Goal: Task Accomplishment & Management: Manage account settings

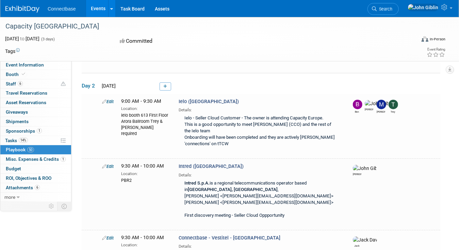
scroll to position [1613, 0]
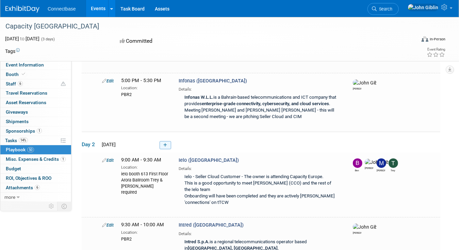
click at [166, 143] on icon at bounding box center [165, 145] width 4 height 4
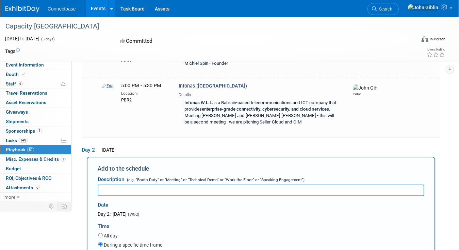
scroll to position [0, 0]
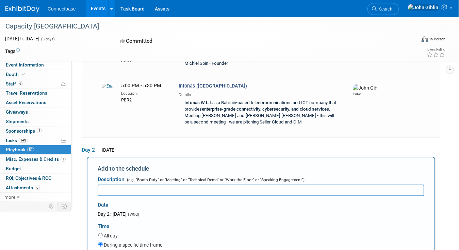
type input "3:30 PM"
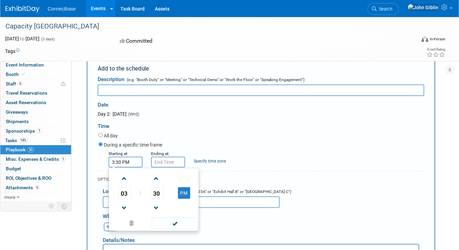
scroll to position [1709, 0]
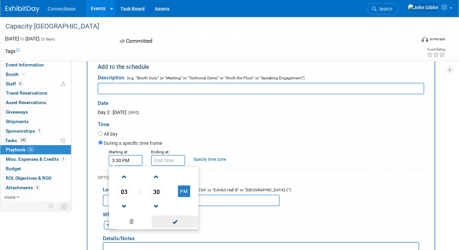
click at [172, 216] on span at bounding box center [175, 222] width 46 height 12
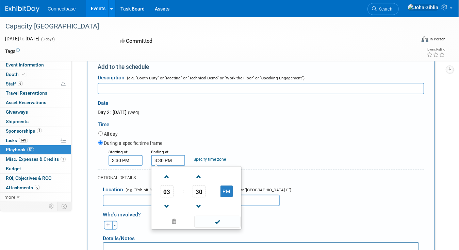
click at [160, 155] on input "3:30 PM" at bounding box center [168, 160] width 34 height 11
click at [169, 171] on span at bounding box center [167, 177] width 12 height 12
click at [198, 186] on span "30" at bounding box center [198, 192] width 13 height 12
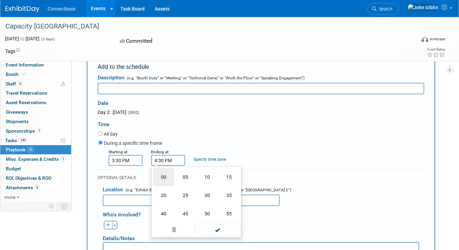
click at [161, 168] on td "00" at bounding box center [164, 177] width 22 height 18
type input "4:00 PM"
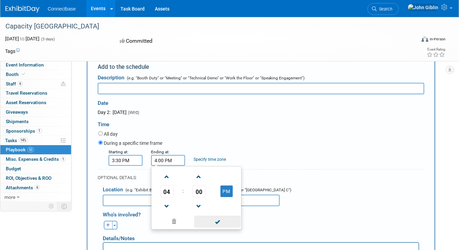
click at [216, 216] on span at bounding box center [217, 222] width 46 height 12
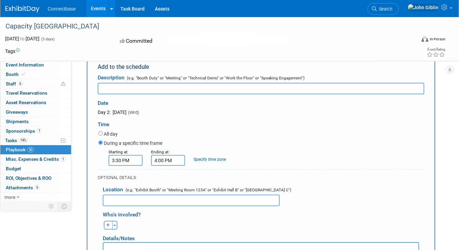
click at [149, 195] on input "text" at bounding box center [191, 201] width 177 height 12
type input "PBR2"
click at [120, 246] on p "Rich Text Area. Press ALT-0 for help." at bounding box center [260, 249] width 307 height 7
click at [107, 224] on icon "button" at bounding box center [108, 226] width 4 height 4
select select
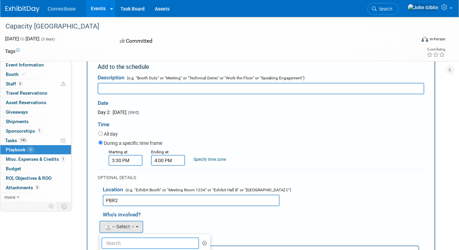
click at [113, 238] on input "text" at bounding box center [150, 244] width 98 height 12
type input "[PERSON_NAME]"
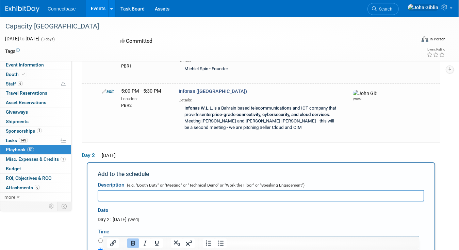
scroll to position [1573, 0]
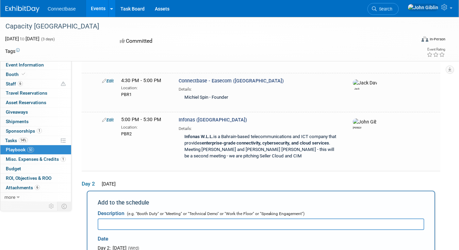
click at [146, 219] on input "text" at bounding box center [261, 225] width 326 height 12
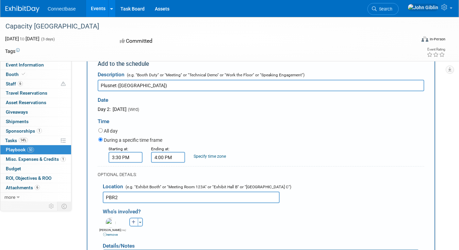
scroll to position [1743, 0]
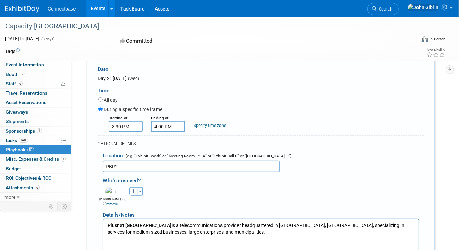
type input "Plusnet ([GEOGRAPHIC_DATA])"
click at [200, 233] on p "Plusnet Germany is a telecommunications provider headquartered in [GEOGRAPHIC_D…" at bounding box center [260, 229] width 307 height 13
click at [135, 239] on li "Acquired by" at bounding box center [274, 239] width 280 height 7
click at [228, 231] on p "Plusnet Germany is a telecommunications provider headquartered in [GEOGRAPHIC_D…" at bounding box center [260, 229] width 307 height 13
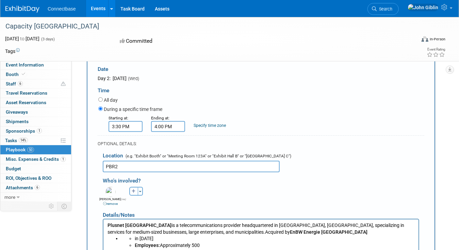
click at [290, 231] on p "Plusnet Germany is a telecommunications provider headquartered in [GEOGRAPHIC_D…" at bounding box center [260, 229] width 307 height 13
click at [324, 232] on p "Plusnet Germany is a telecommunications provider headquartered in [GEOGRAPHIC_D…" at bounding box center [260, 229] width 307 height 13
click at [386, 233] on p "Plusnet Germany is a telecommunications provider headquartered in [GEOGRAPHIC_D…" at bounding box center [260, 233] width 307 height 20
click at [139, 242] on html "Plusnet Germany is a telecommunications provider headquartered in [GEOGRAPHIC_D…" at bounding box center [260, 231] width 315 height 23
click at [398, 236] on html "Plusnet Germany is a telecommunications provider headquartered in [GEOGRAPHIC_D…" at bounding box center [260, 231] width 315 height 23
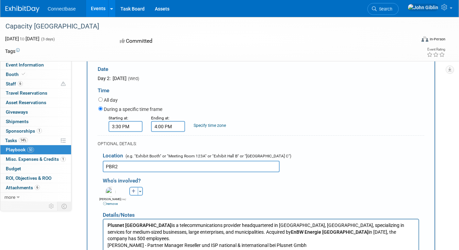
drag, startPoint x: 269, startPoint y: 239, endPoint x: 304, endPoint y: 239, distance: 35.3
click at [304, 243] on p "[PERSON_NAME] - Partner Manager Reseller und ISP national & international bei P…" at bounding box center [260, 246] width 307 height 7
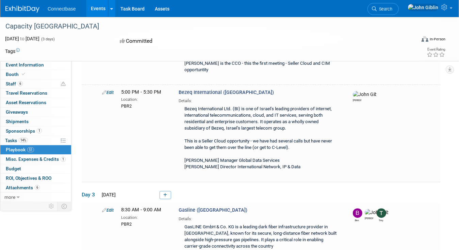
scroll to position [2698, 0]
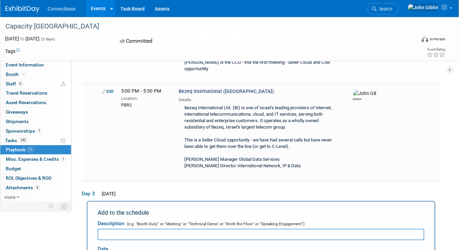
scroll to position [2787, 0]
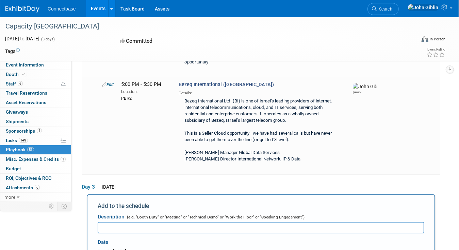
drag, startPoint x: 165, startPoint y: 222, endPoint x: 163, endPoint y: 217, distance: 5.7
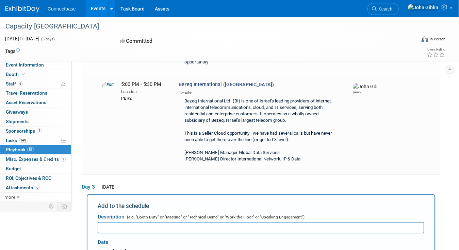
type input "10:30 AM"
drag, startPoint x: 181, startPoint y: 247, endPoint x: 177, endPoint y: 232, distance: 14.9
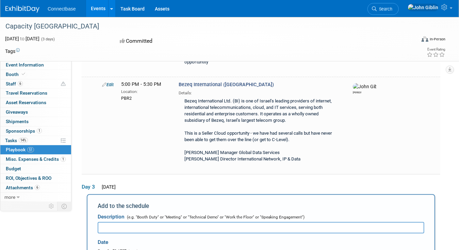
type input "11:00 AM"
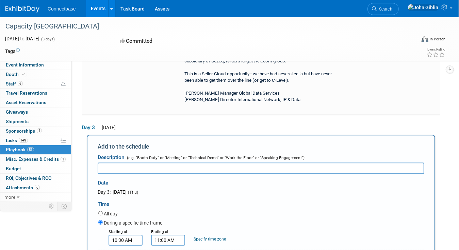
scroll to position [2855, 0]
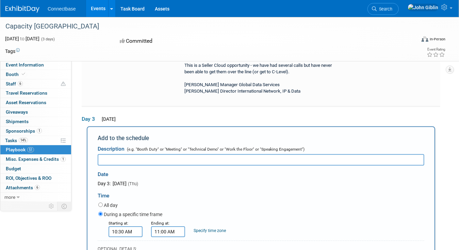
type input "PBR2"
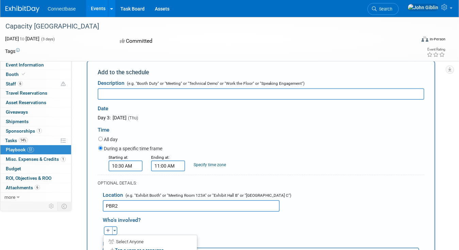
scroll to position [2923, 0]
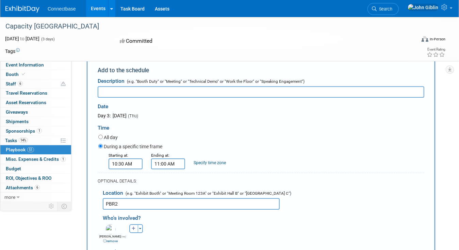
drag, startPoint x: 238, startPoint y: 315, endPoint x: 111, endPoint y: 278, distance: 132.7
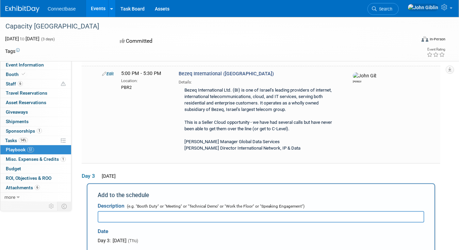
scroll to position [2787, 0]
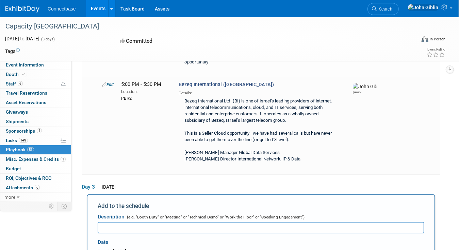
click at [153, 222] on input "text" at bounding box center [261, 228] width 326 height 12
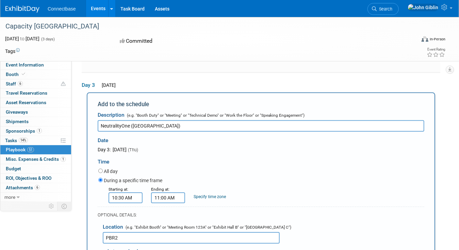
scroll to position [2957, 0]
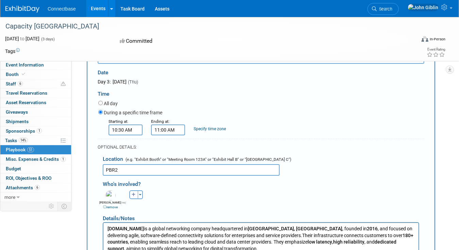
type input "NeutralityOne ([GEOGRAPHIC_DATA])"
click at [252, 249] on p "[DOMAIN_NAME] is a global networking company headquartered in [GEOGRAPHIC_DATA]…" at bounding box center [260, 239] width 307 height 27
drag, startPoint x: 211, startPoint y: 281, endPoint x: 92, endPoint y: 280, distance: 119.0
drag, startPoint x: 141, startPoint y: 295, endPoint x: 106, endPoint y: 295, distance: 35.0
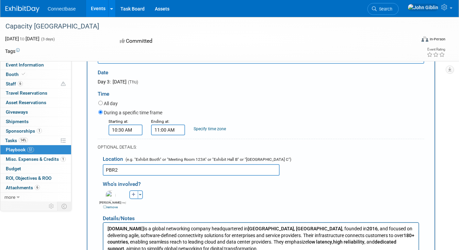
click at [230, 248] on p "[DOMAIN_NAME] is a global networking company headquartered in [GEOGRAPHIC_DATA]…" at bounding box center [260, 239] width 307 height 27
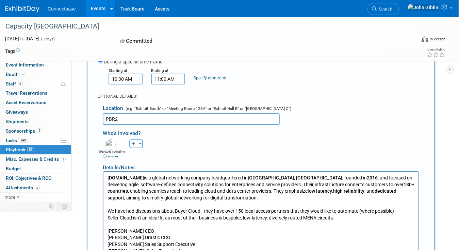
scroll to position [3025, 0]
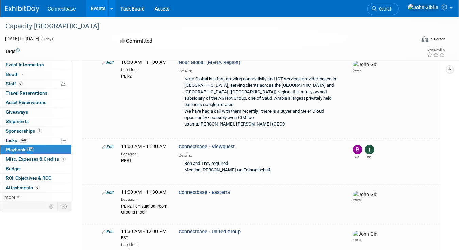
scroll to position [1876, 0]
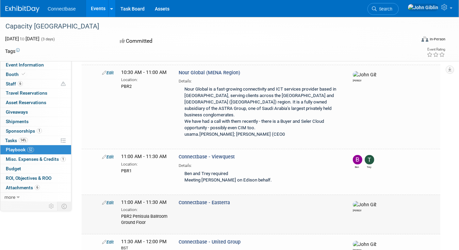
click at [104, 201] on link "Edit" at bounding box center [108, 203] width 12 height 5
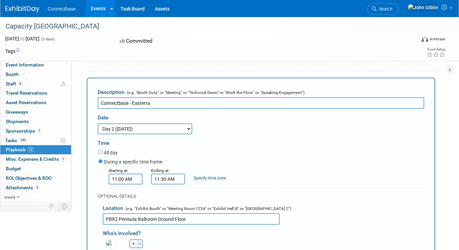
scroll to position [2014, 0]
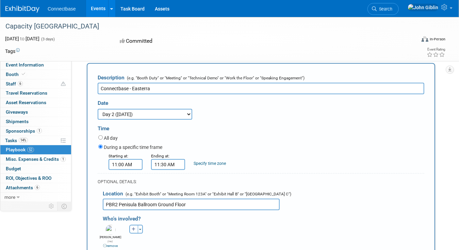
drag, startPoint x: 214, startPoint y: 268, endPoint x: 144, endPoint y: 294, distance: 74.8
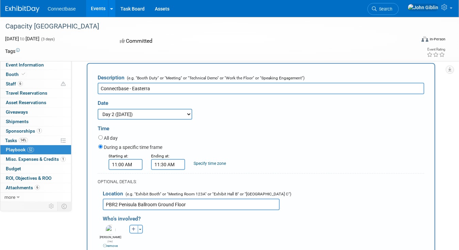
drag, startPoint x: 198, startPoint y: 287, endPoint x: 205, endPoint y: 287, distance: 6.1
drag, startPoint x: 171, startPoint y: 293, endPoint x: 106, endPoint y: 268, distance: 69.9
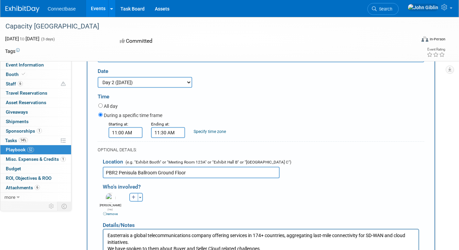
scroll to position [2116, 0]
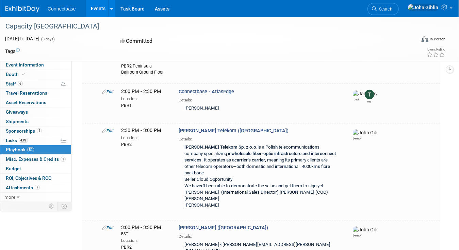
scroll to position [2415, 0]
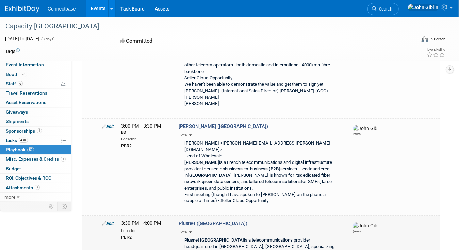
click at [105, 222] on icon at bounding box center [104, 224] width 4 height 4
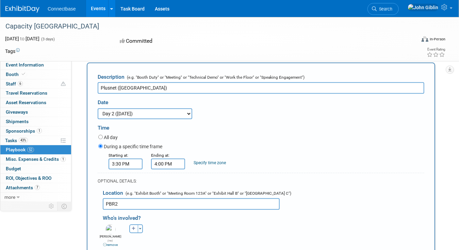
scroll to position [2585, 0]
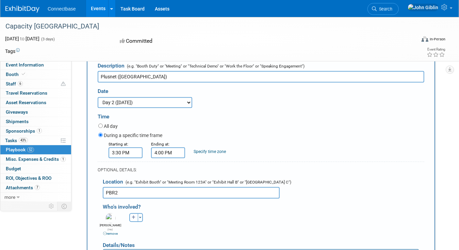
drag, startPoint x: 139, startPoint y: 276, endPoint x: 205, endPoint y: 276, distance: 66.3
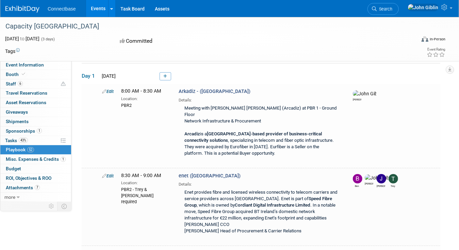
scroll to position [2442, 0]
